Goal: Task Accomplishment & Management: Manage account settings

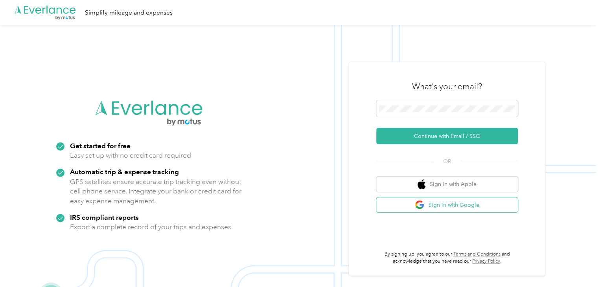
click at [449, 202] on button "Sign in with Google" at bounding box center [447, 204] width 142 height 15
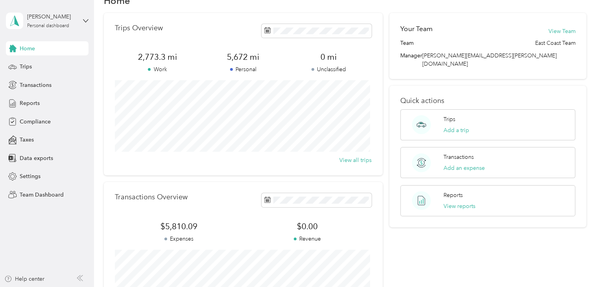
scroll to position [39, 0]
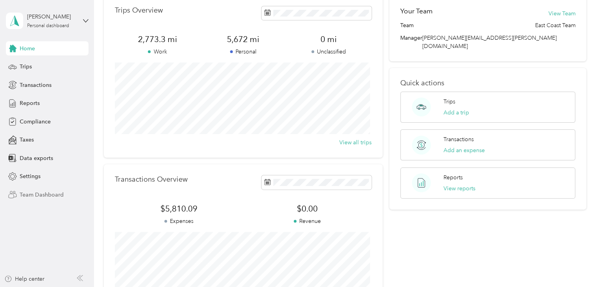
click at [35, 193] on span "Team Dashboard" at bounding box center [42, 195] width 44 height 8
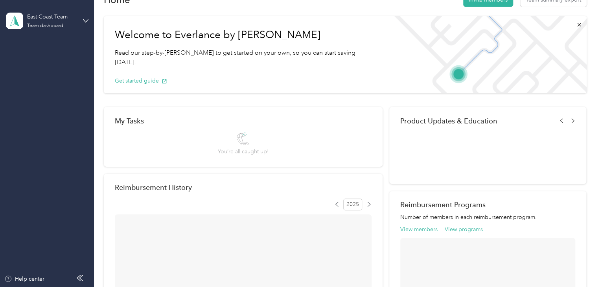
scroll to position [39, 0]
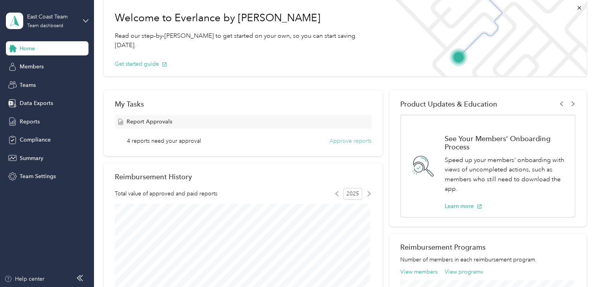
click at [344, 142] on button "Approve reports" at bounding box center [350, 141] width 42 height 8
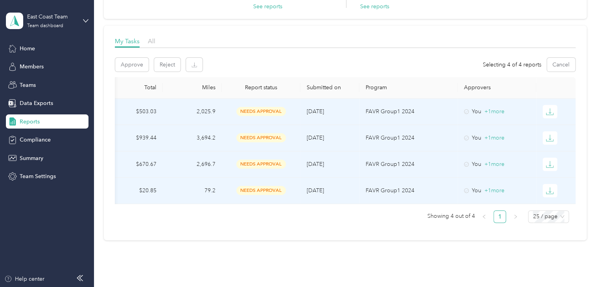
scroll to position [118, 0]
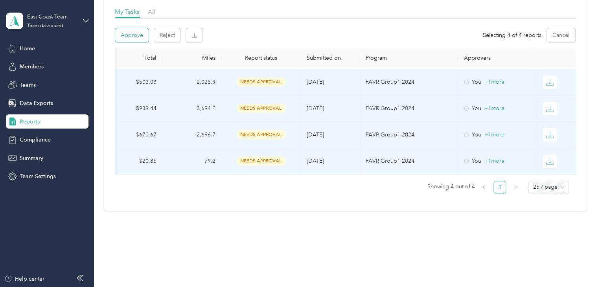
click at [134, 37] on button "Approve" at bounding box center [131, 35] width 33 height 14
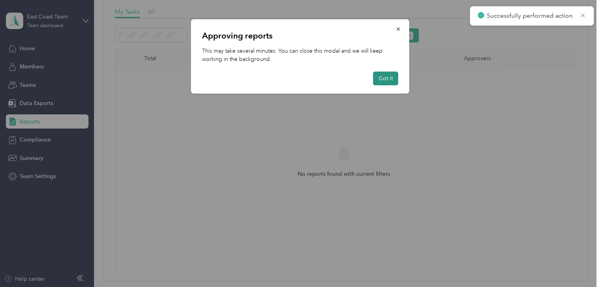
click at [388, 77] on button "Got it" at bounding box center [385, 79] width 25 height 14
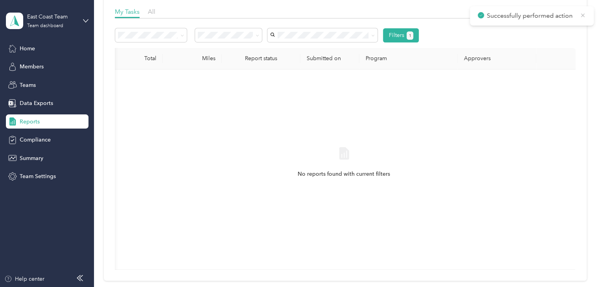
click at [583, 15] on icon at bounding box center [582, 15] width 6 height 7
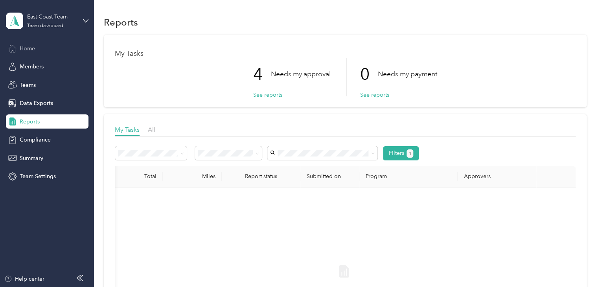
click at [27, 47] on span "Home" at bounding box center [27, 48] width 15 height 8
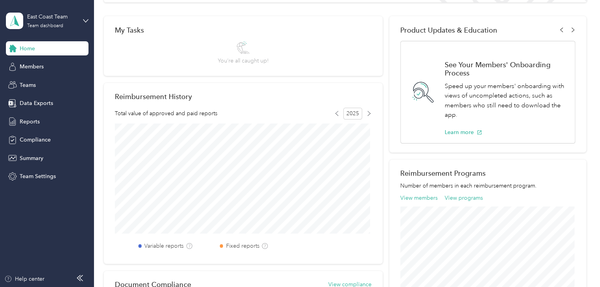
scroll to position [157, 0]
